Goal: Transaction & Acquisition: Download file/media

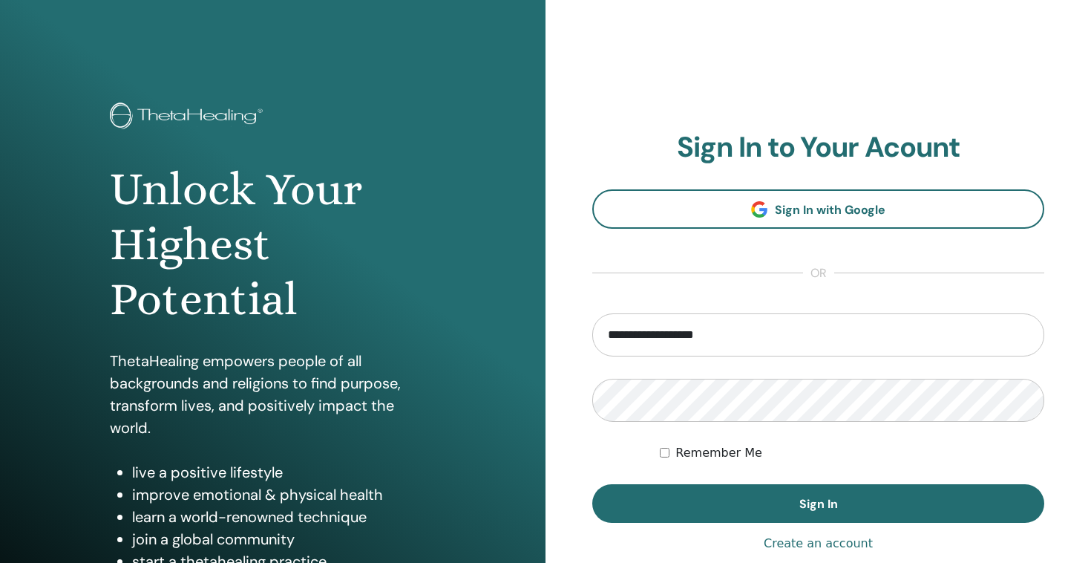
drag, startPoint x: 647, startPoint y: 336, endPoint x: 592, endPoint y: 336, distance: 54.9
click at [592, 336] on input "**********" at bounding box center [818, 334] width 452 height 43
type input "**********"
click at [592, 484] on button "Sign In" at bounding box center [818, 503] width 452 height 39
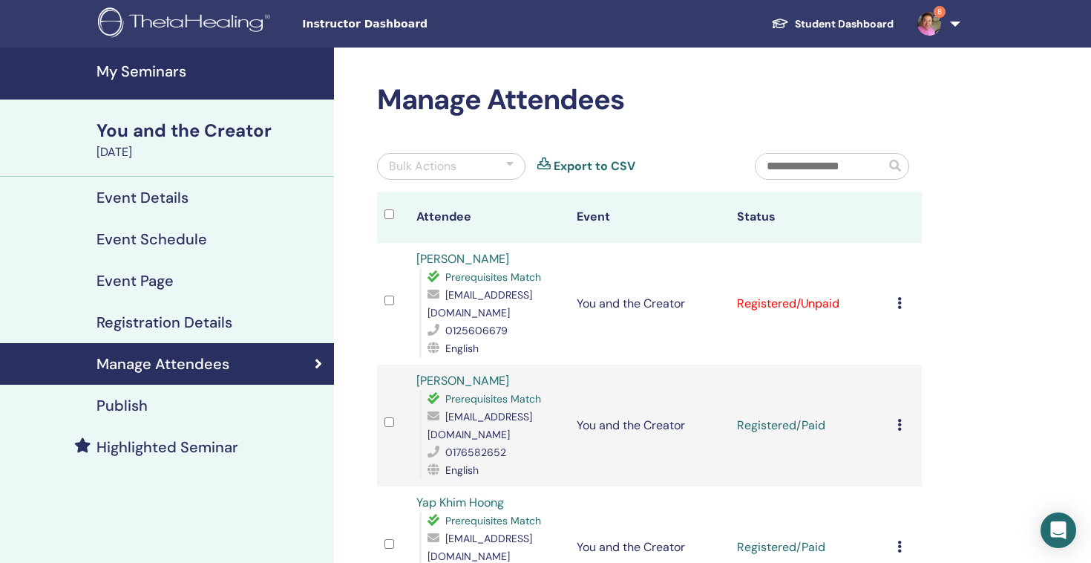
click at [901, 300] on icon at bounding box center [899, 303] width 4 height 12
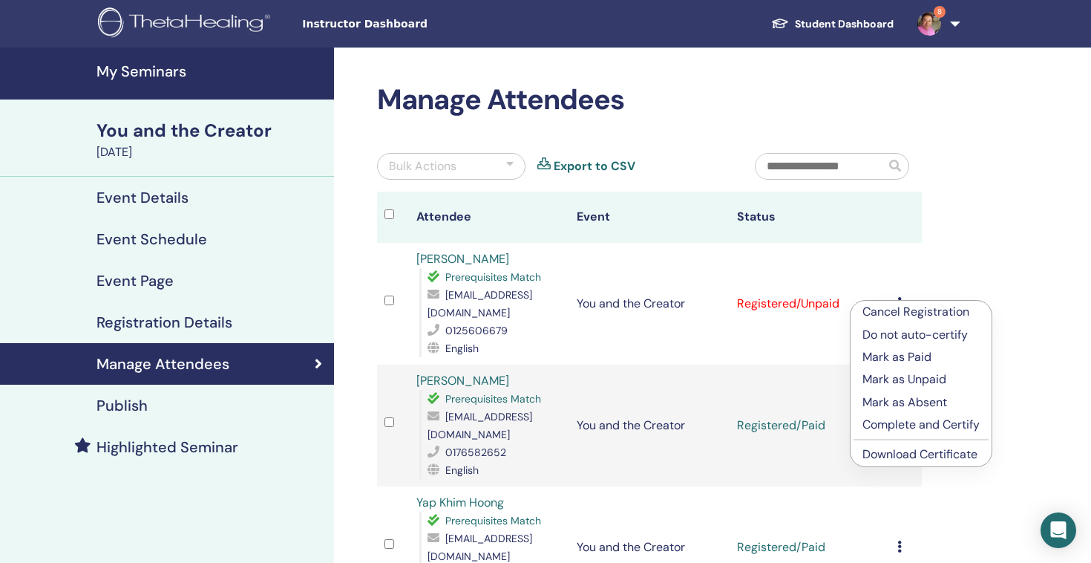
click at [908, 358] on p "Mark as Paid" at bounding box center [920, 357] width 117 height 18
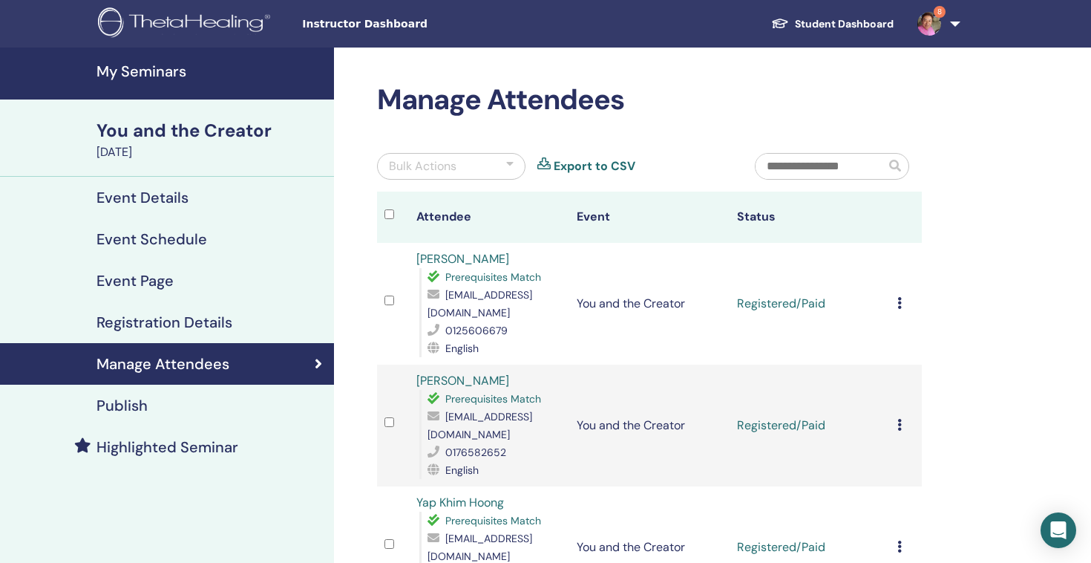
click at [983, 110] on div "Manage Attendees Bulk Actions Export to CSV Attendee Event Status Jason Ang Pre…" at bounding box center [697, 531] width 727 height 966
click at [1015, 284] on div "Manage Attendees Bulk Actions Export to CSV Attendee Event Status Jason Ang Pre…" at bounding box center [697, 531] width 727 height 966
click at [462, 163] on div "Bulk Actions" at bounding box center [451, 166] width 148 height 27
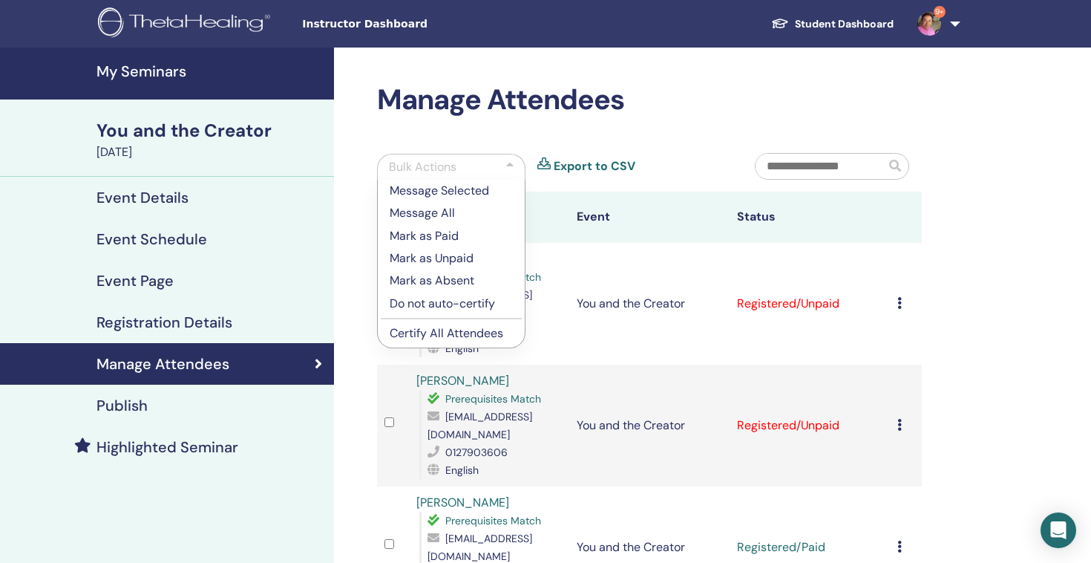
click at [452, 235] on p "Mark as Paid" at bounding box center [451, 236] width 123 height 18
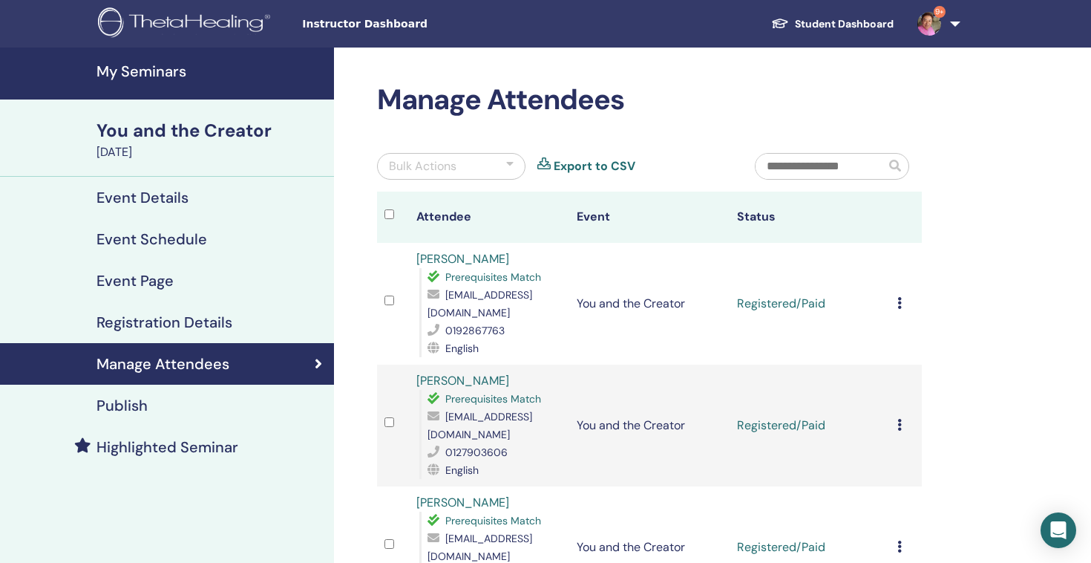
click at [901, 300] on icon at bounding box center [899, 303] width 4 height 12
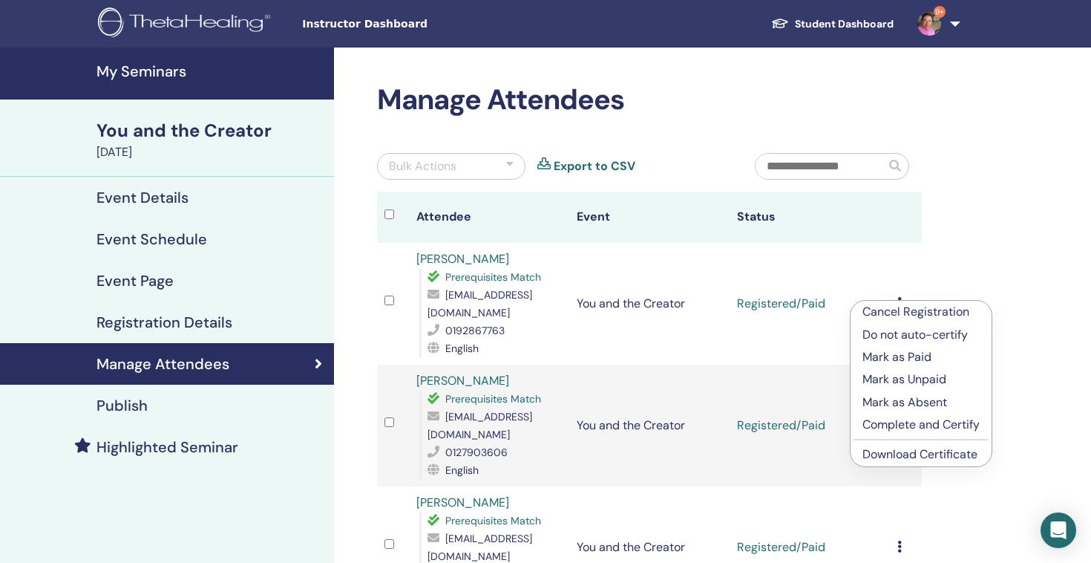
click at [904, 453] on link "Download Certificate" at bounding box center [919, 454] width 115 height 16
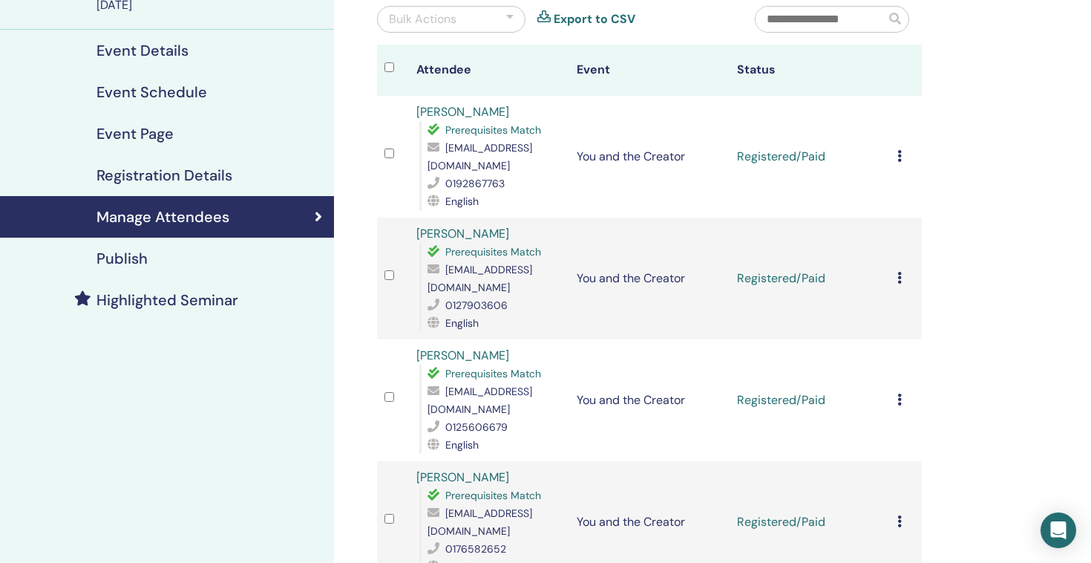
scroll to position [149, 0]
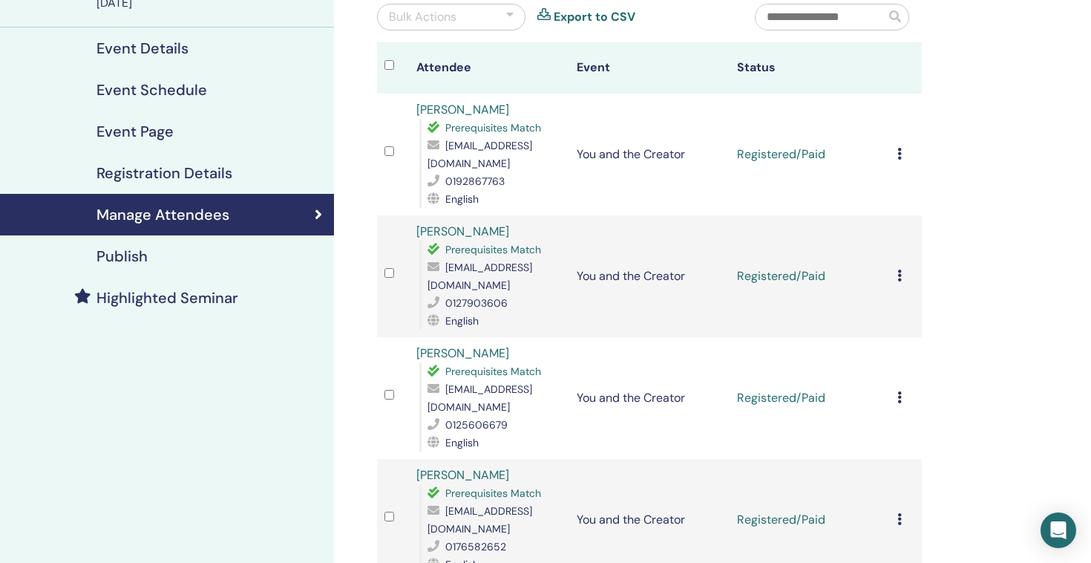
click at [898, 271] on icon at bounding box center [899, 275] width 4 height 12
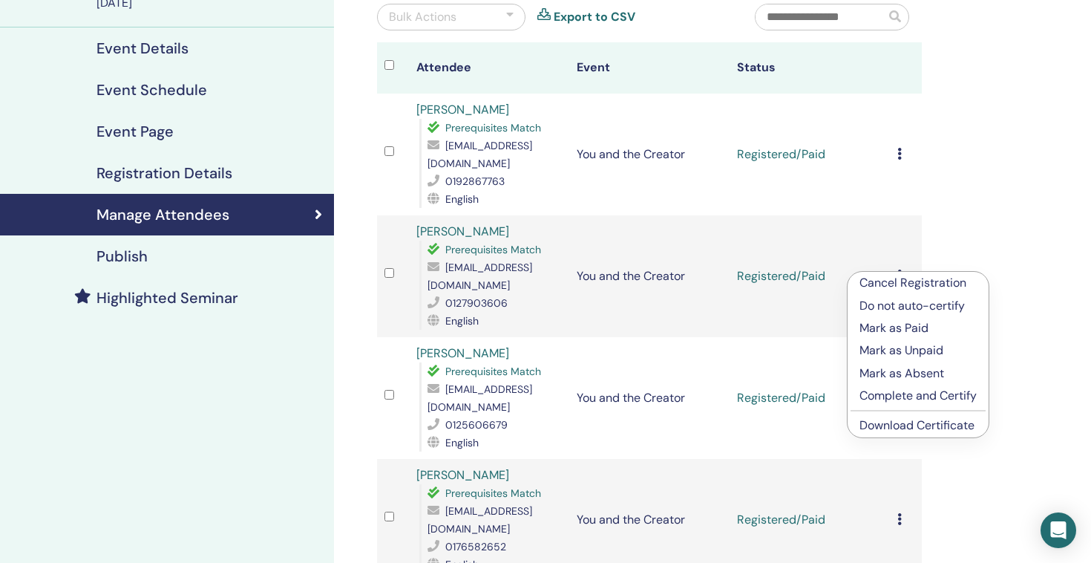
click at [894, 423] on link "Download Certificate" at bounding box center [916, 425] width 115 height 16
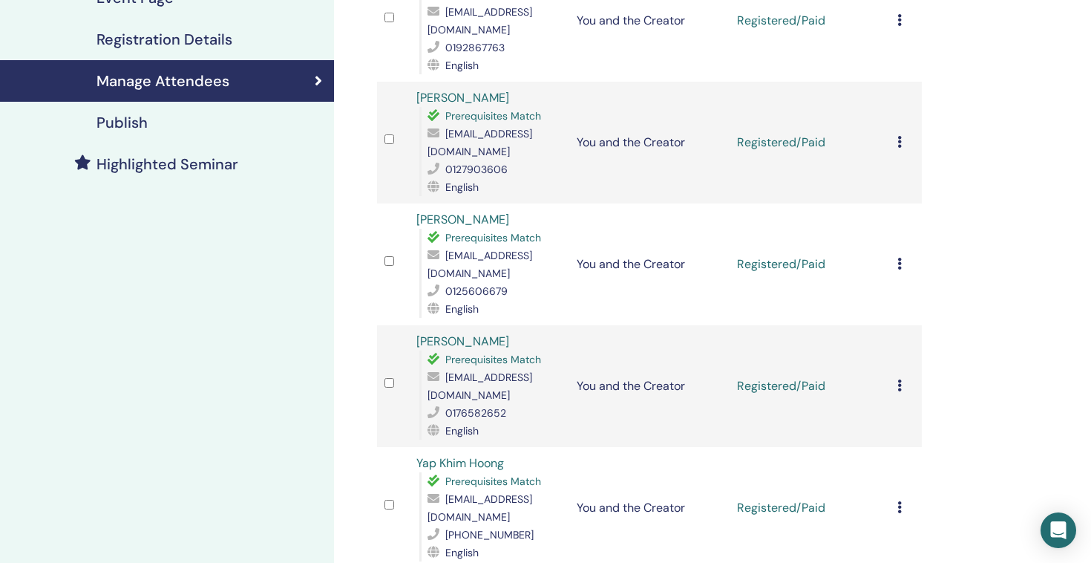
scroll to position [285, 0]
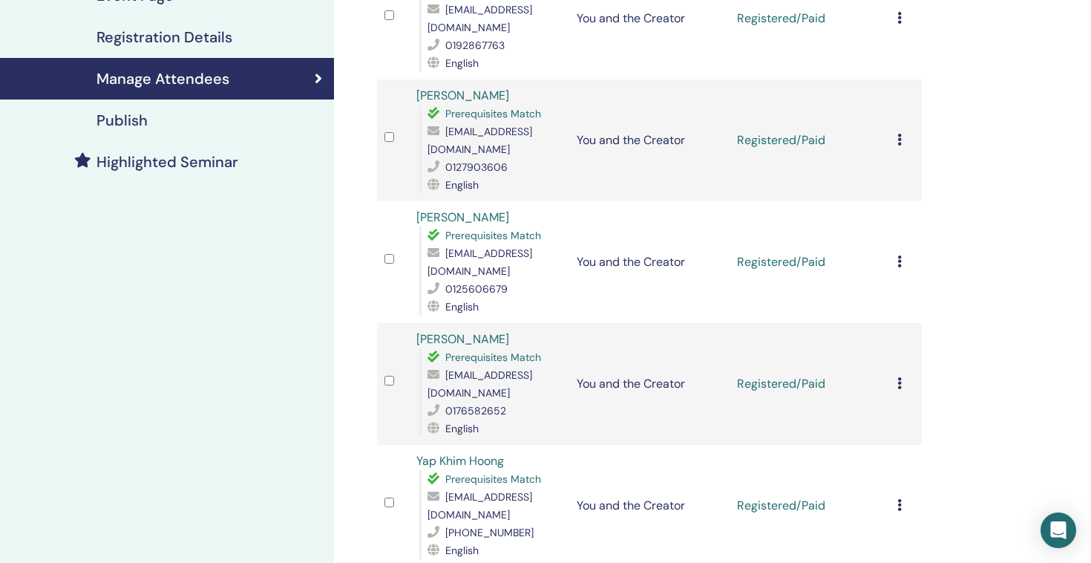
click at [900, 260] on icon at bounding box center [899, 261] width 4 height 12
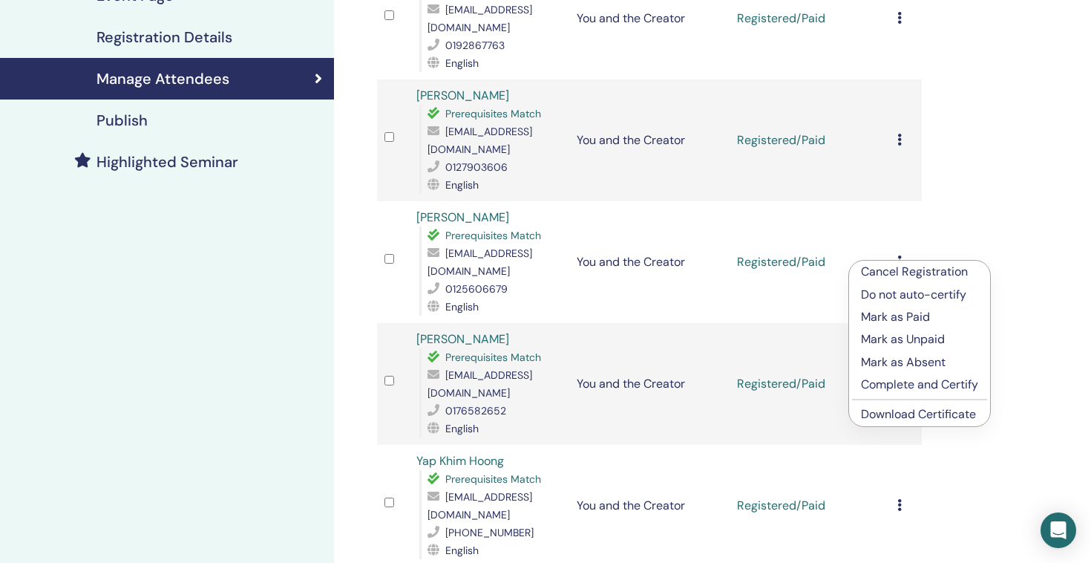
click at [900, 410] on link "Download Certificate" at bounding box center [918, 414] width 115 height 16
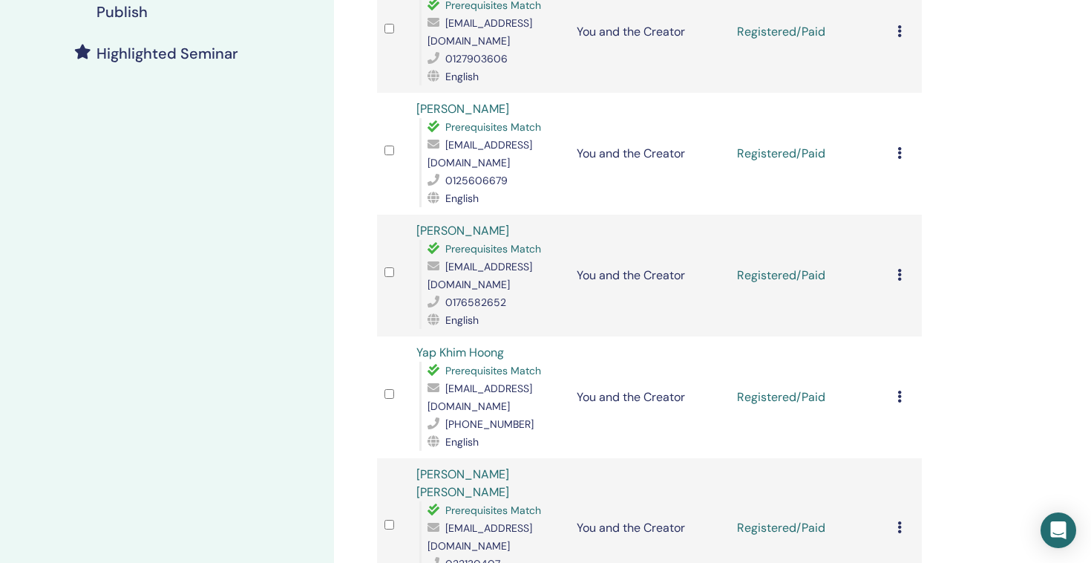
scroll to position [416, 0]
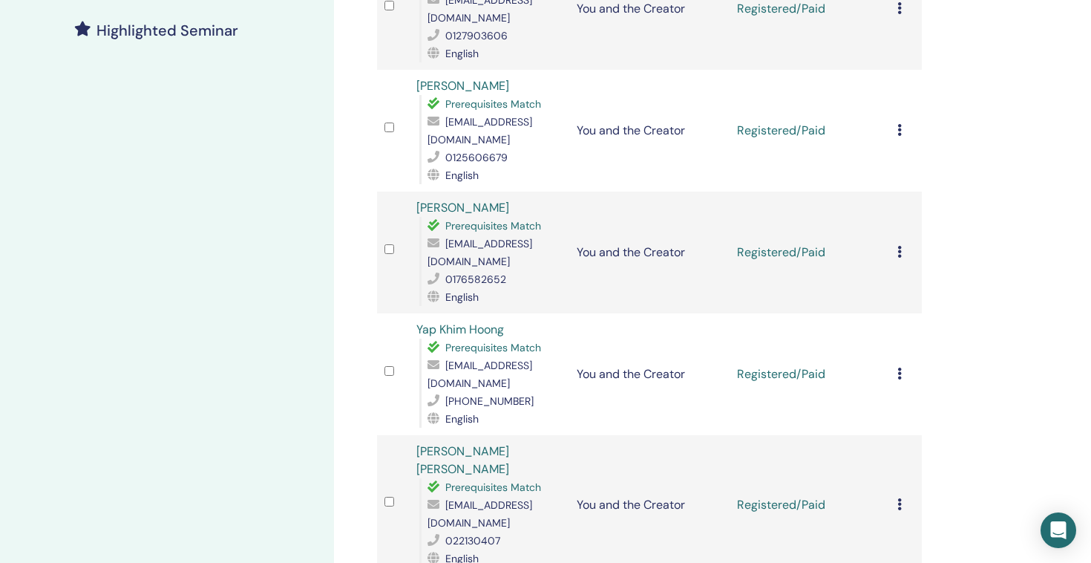
click at [900, 255] on icon at bounding box center [899, 252] width 4 height 12
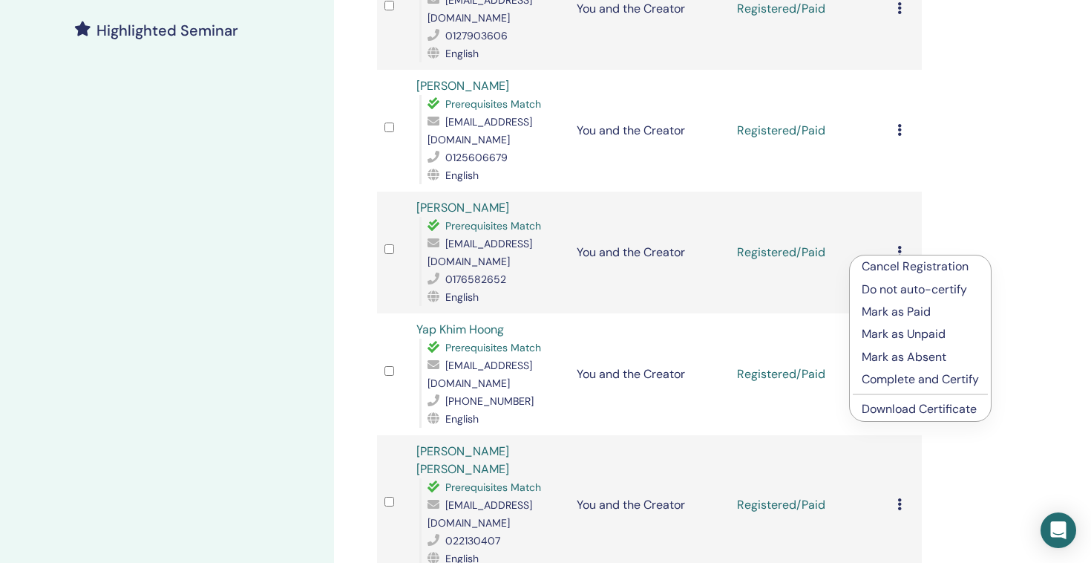
click at [904, 410] on link "Download Certificate" at bounding box center [919, 409] width 115 height 16
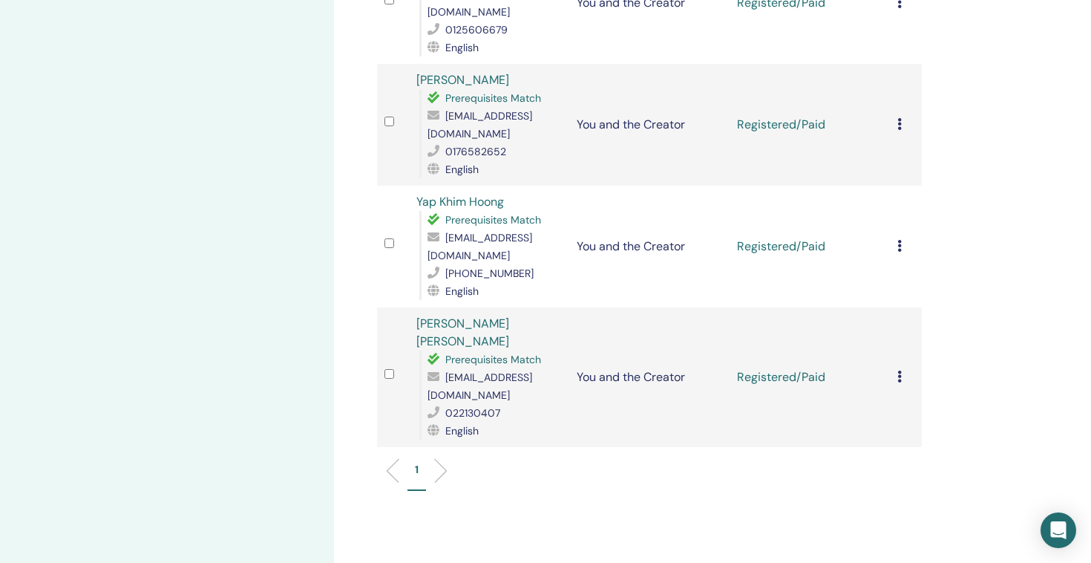
scroll to position [549, 0]
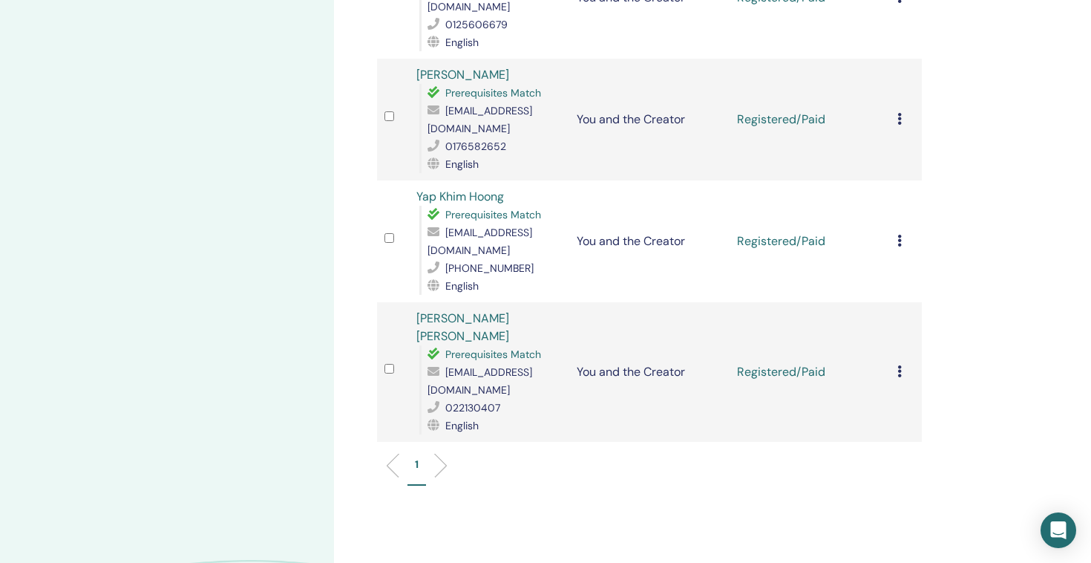
click at [902, 232] on div "Cancel Registration Do not auto-certify Mark as Paid Mark as Unpaid Mark as Abs…" at bounding box center [905, 241] width 17 height 18
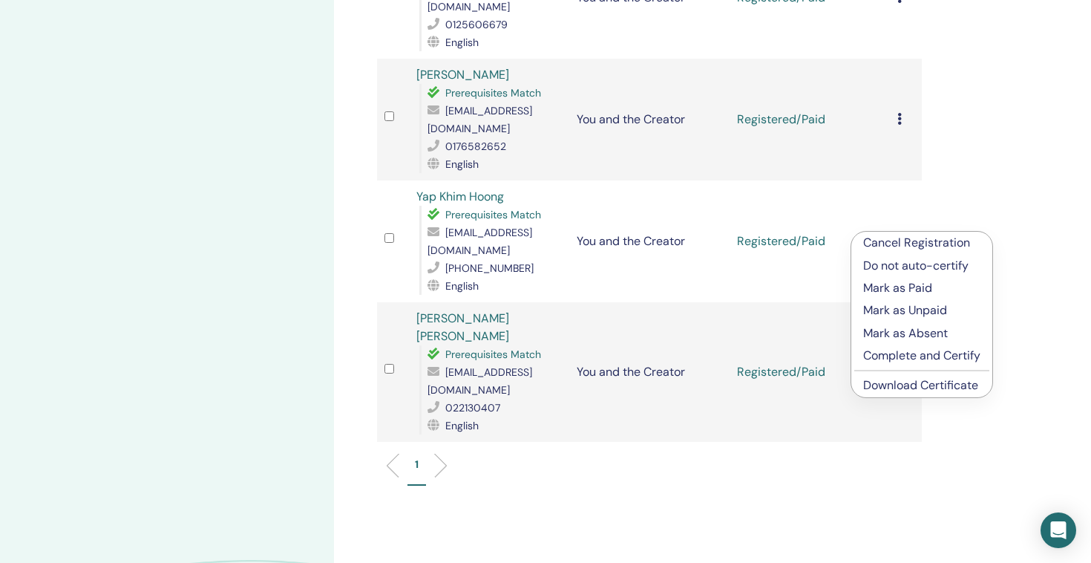
click at [890, 388] on link "Download Certificate" at bounding box center [920, 385] width 115 height 16
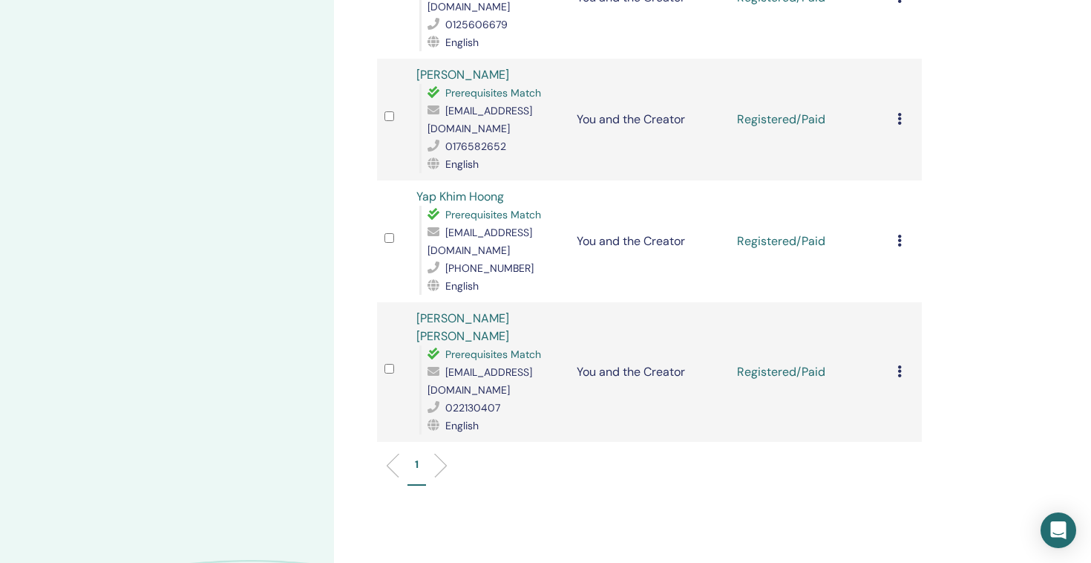
click at [900, 365] on icon at bounding box center [899, 371] width 4 height 12
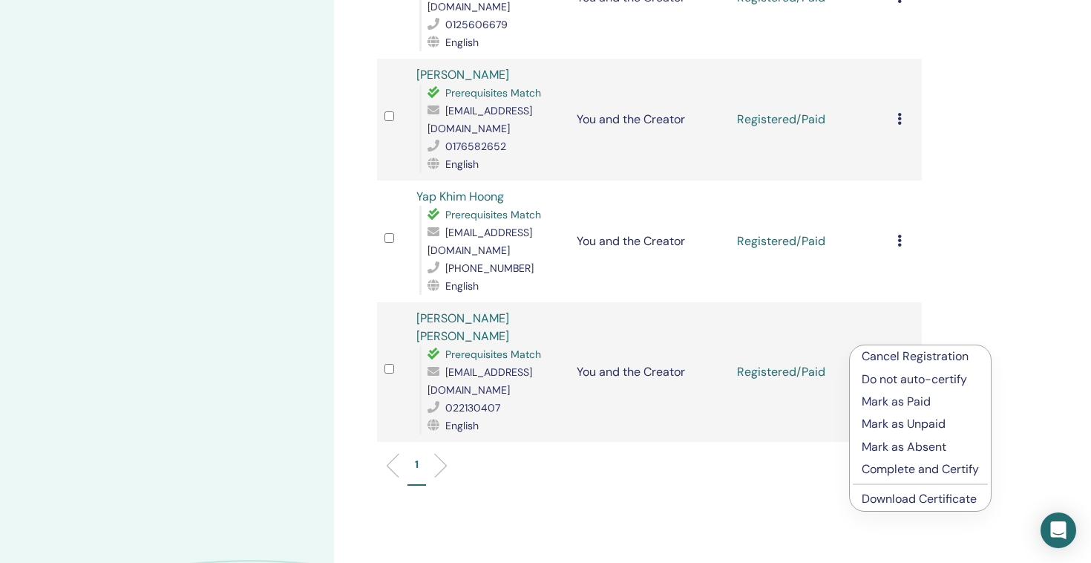
click at [876, 502] on link "Download Certificate" at bounding box center [919, 499] width 115 height 16
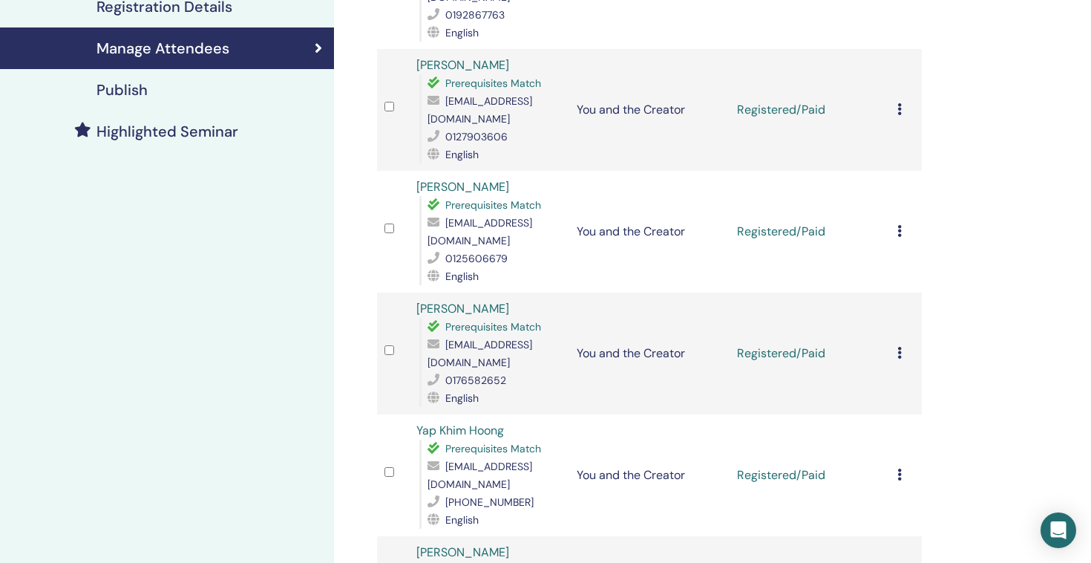
scroll to position [0, 0]
